Goal: Task Accomplishment & Management: Manage account settings

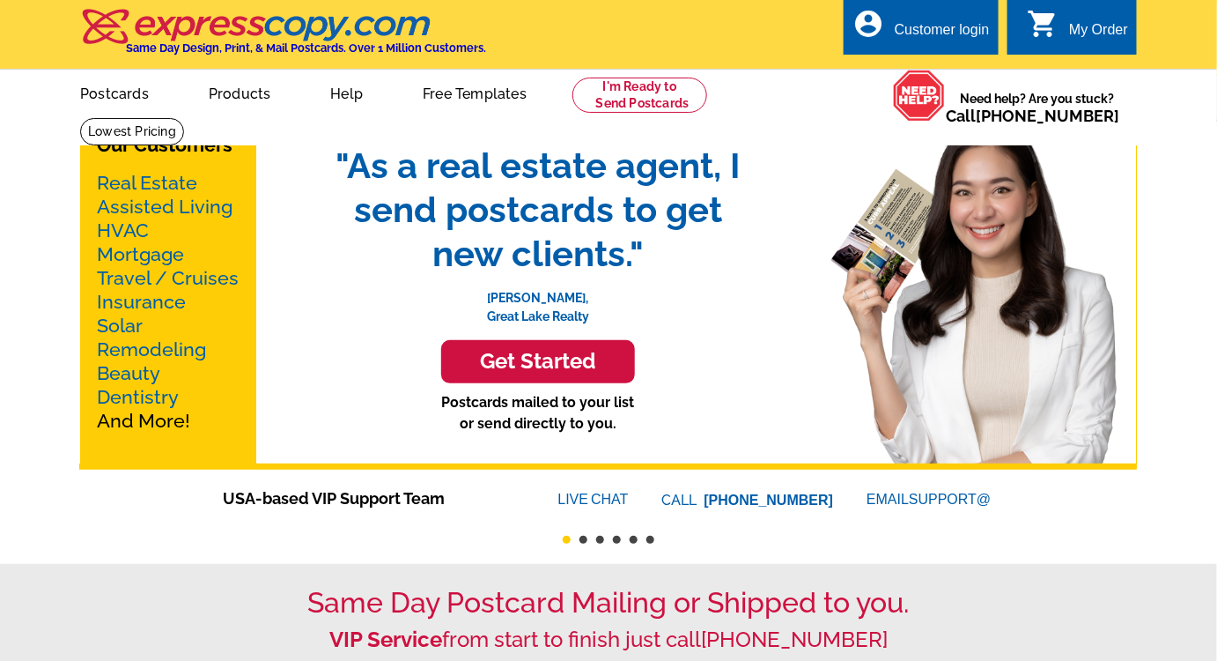
click at [907, 42] on div "Customer login" at bounding box center [942, 34] width 95 height 25
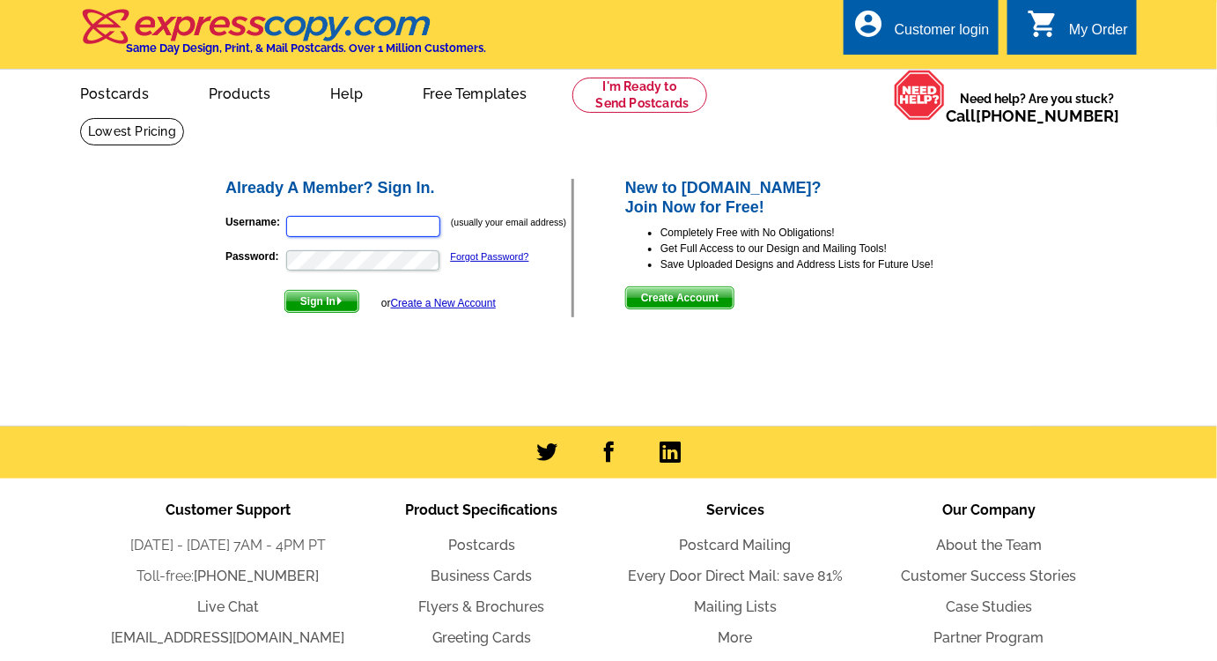
click at [314, 229] on input "Username:" at bounding box center [363, 226] width 154 height 21
type input "stevenborenz@gmail.com"
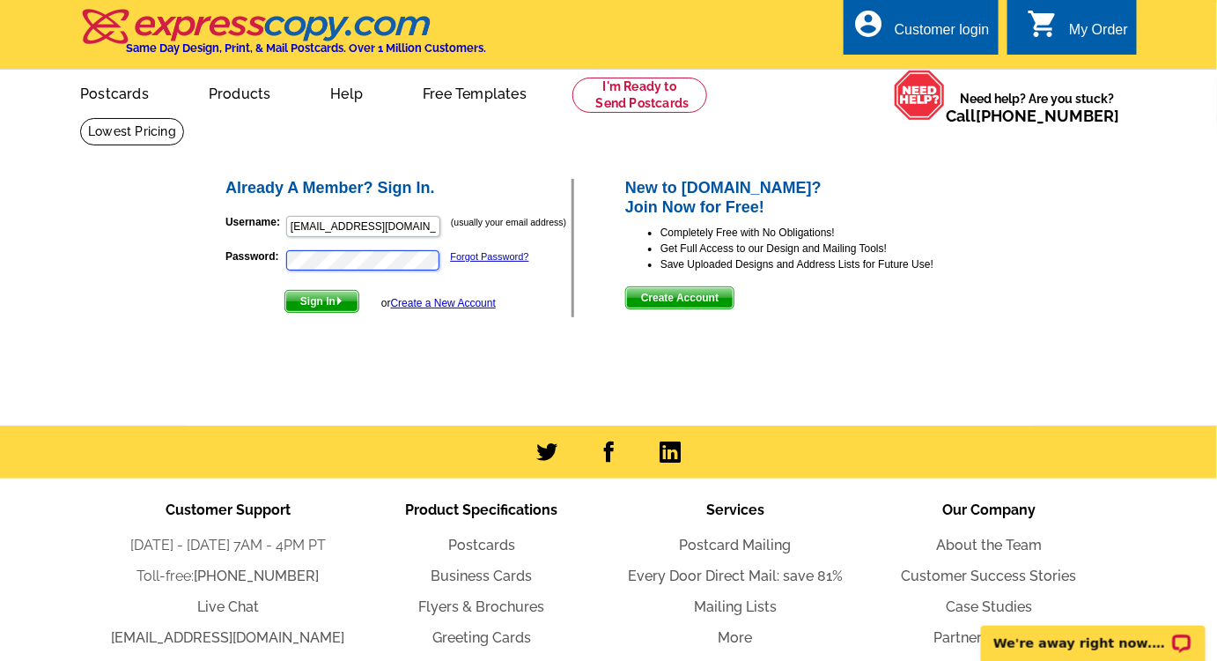
click at [284, 290] on button "Sign In" at bounding box center [321, 301] width 75 height 23
